Goal: Information Seeking & Learning: Learn about a topic

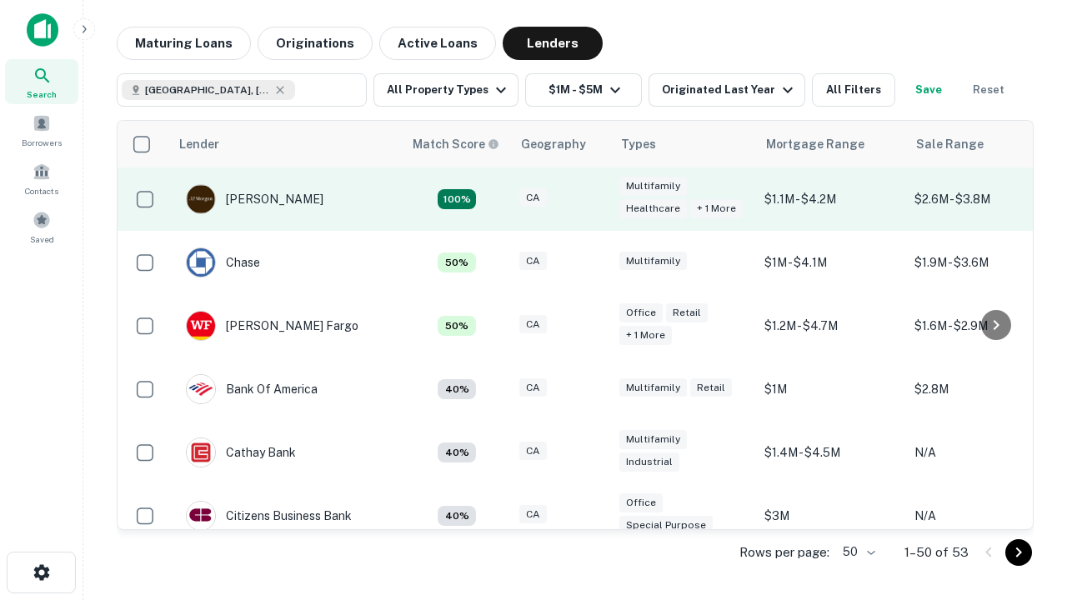
click at [592, 199] on div "CA" at bounding box center [561, 199] width 83 height 23
